Goal: Task Accomplishment & Management: Manage account settings

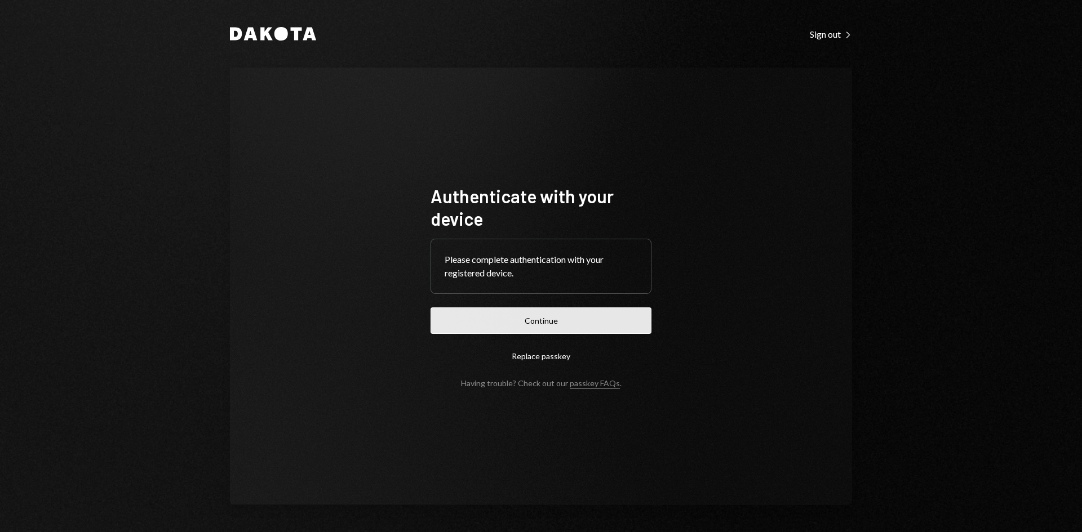
click at [534, 327] on button "Continue" at bounding box center [540, 321] width 221 height 26
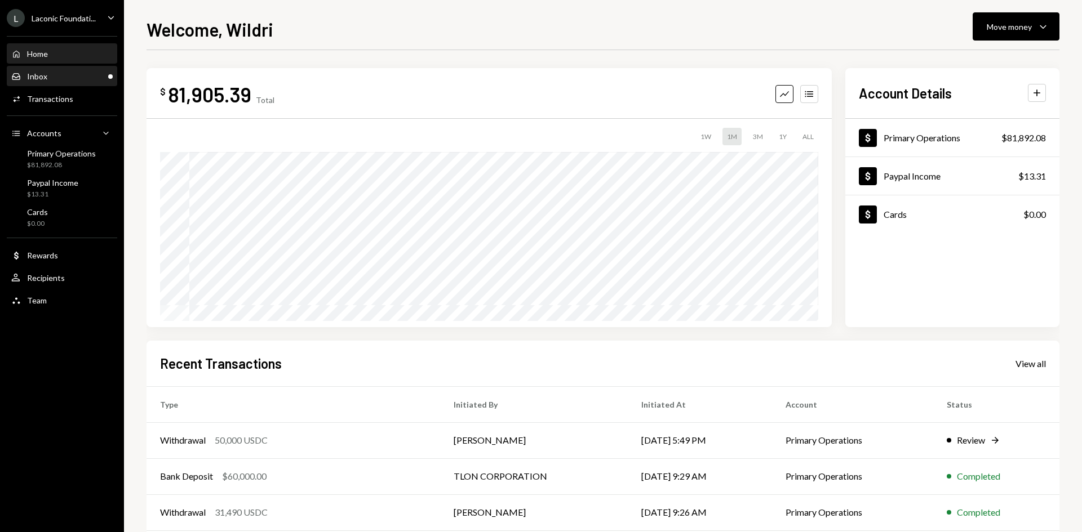
click at [88, 73] on div "Inbox Inbox" at bounding box center [61, 77] width 101 height 10
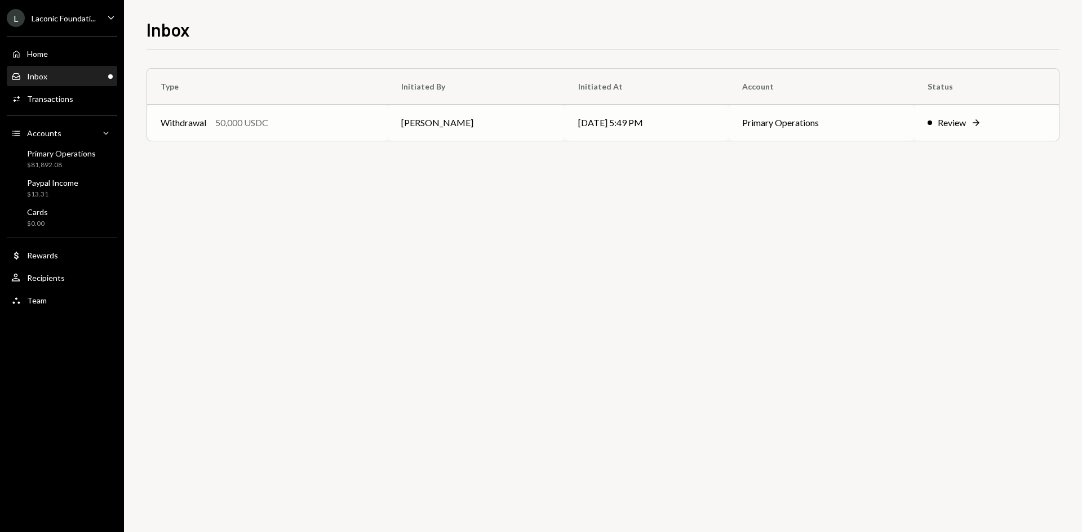
click at [410, 123] on td "[PERSON_NAME]" at bounding box center [476, 123] width 177 height 36
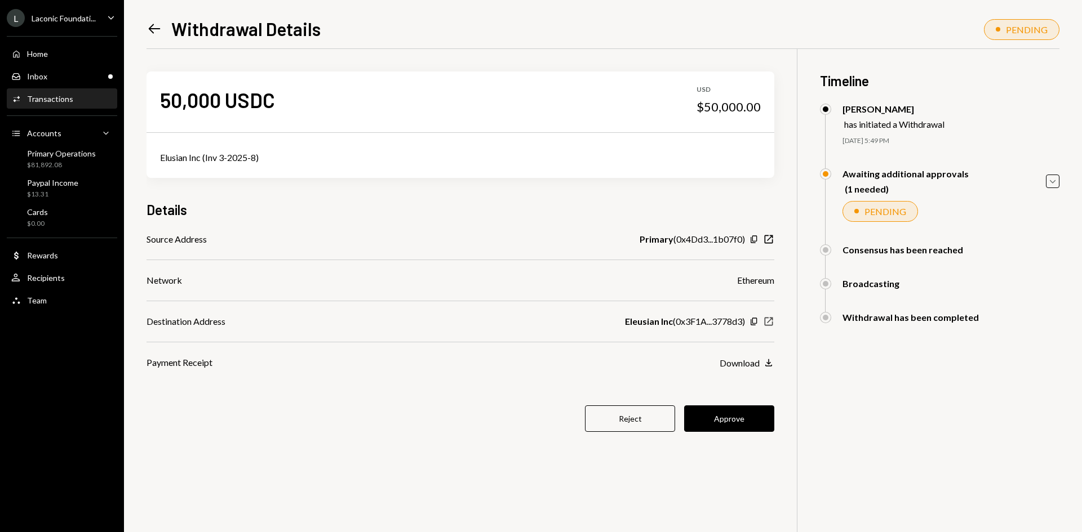
click at [767, 326] on icon "button" at bounding box center [769, 322] width 8 height 8
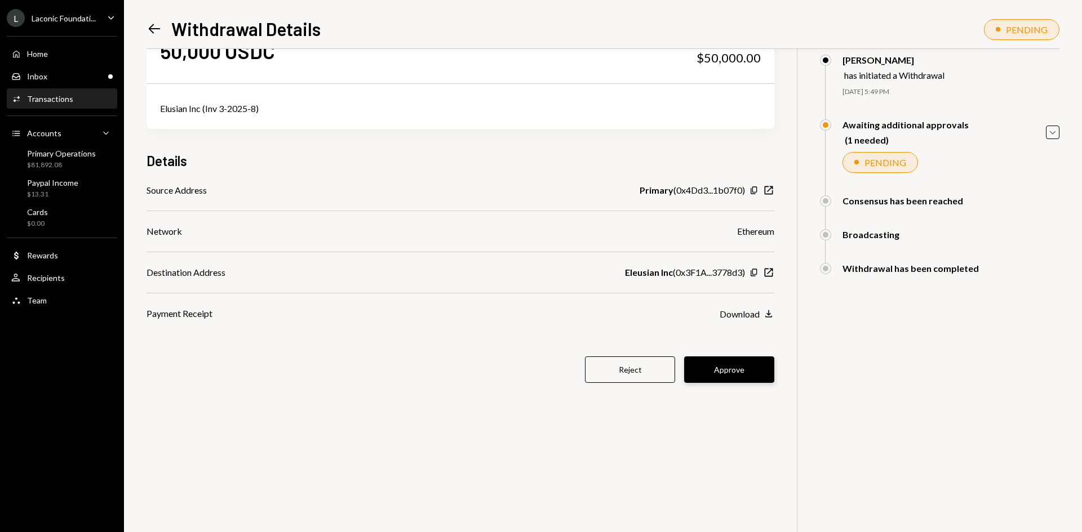
click at [735, 360] on button "Approve" at bounding box center [729, 370] width 90 height 26
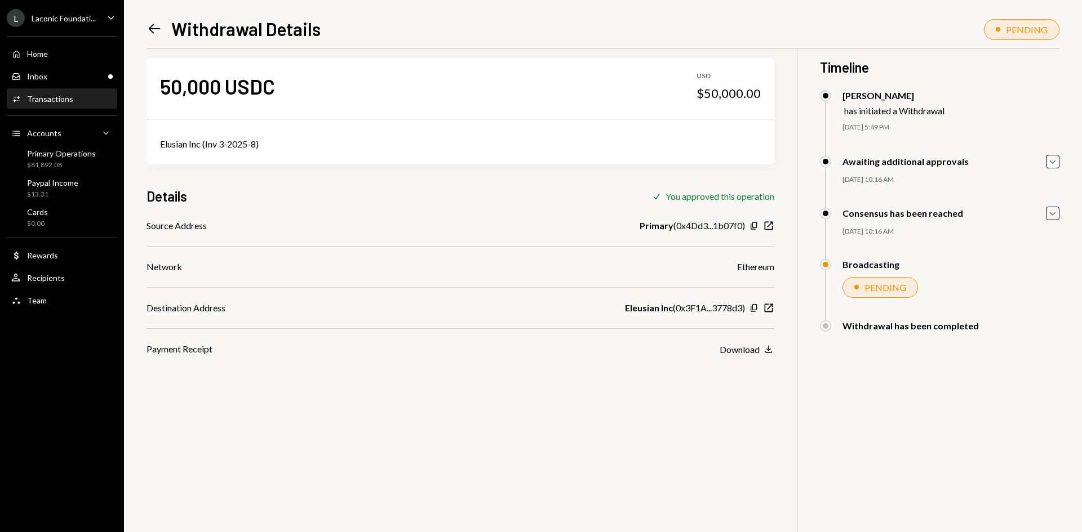
scroll to position [0, 0]
